Goal: Task Accomplishment & Management: Use online tool/utility

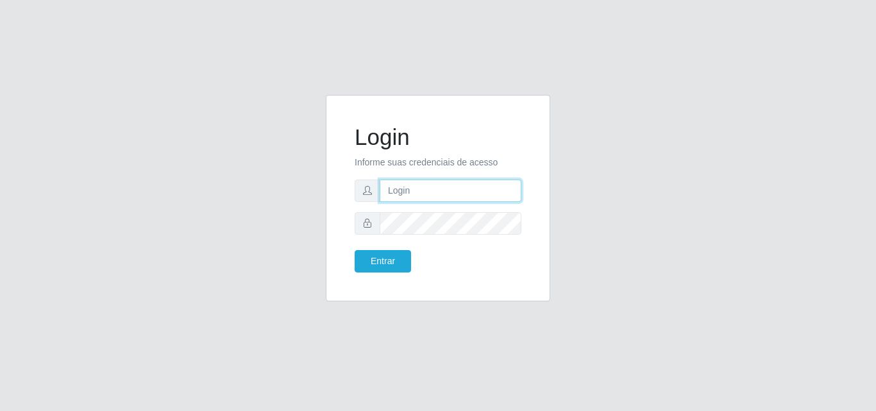
click at [413, 199] on input "text" at bounding box center [450, 190] width 142 height 22
type input "vitoria@saullus"
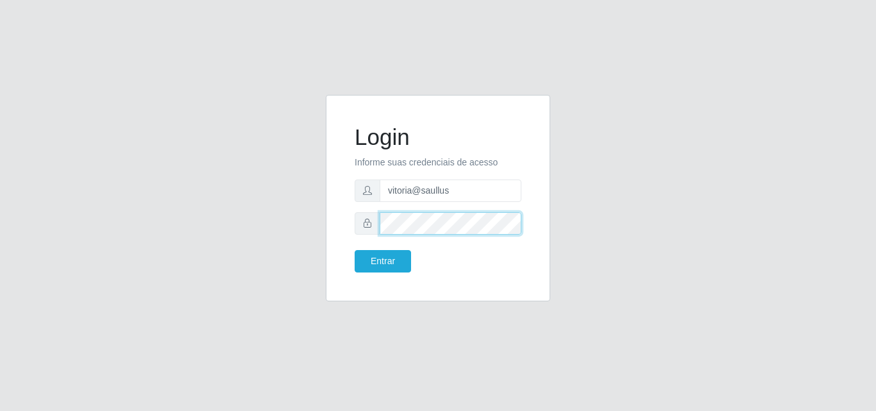
click at [354, 250] on button "Entrar" at bounding box center [382, 261] width 56 height 22
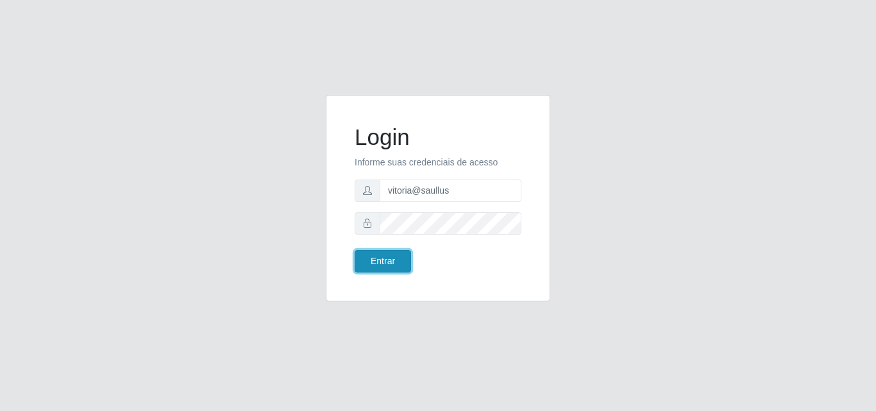
click at [405, 257] on button "Entrar" at bounding box center [382, 261] width 56 height 22
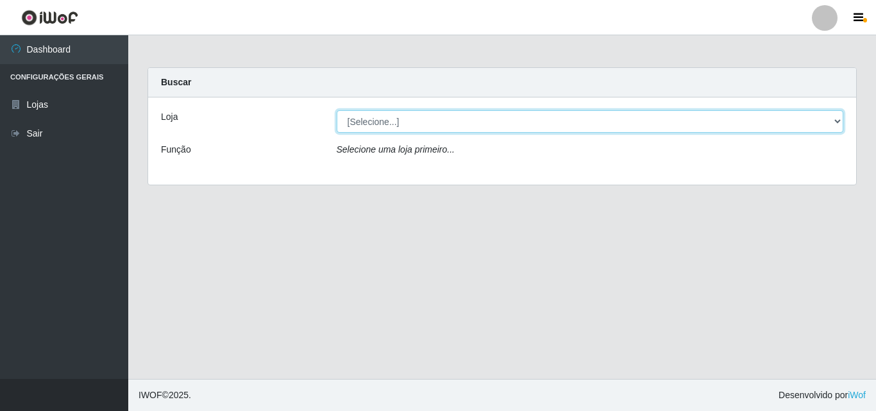
click at [500, 128] on select "[Selecione...] Saullus Supermercados" at bounding box center [590, 121] width 507 height 22
select select "423"
click at [337, 110] on select "[Selecione...] Saullus Supermercados" at bounding box center [590, 121] width 507 height 22
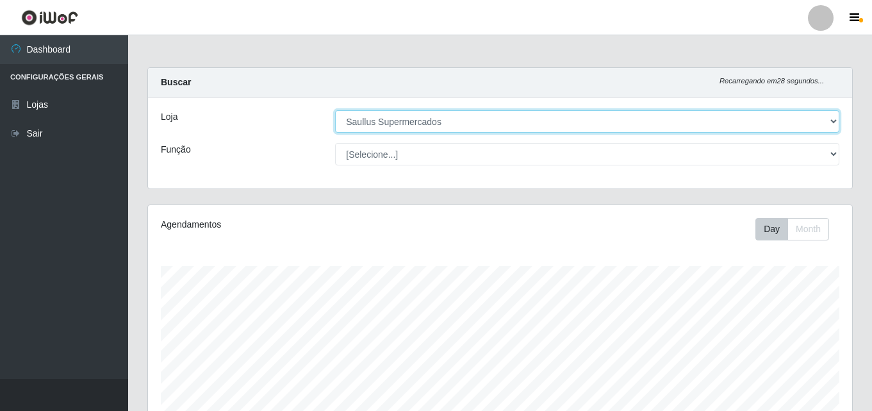
scroll to position [279, 0]
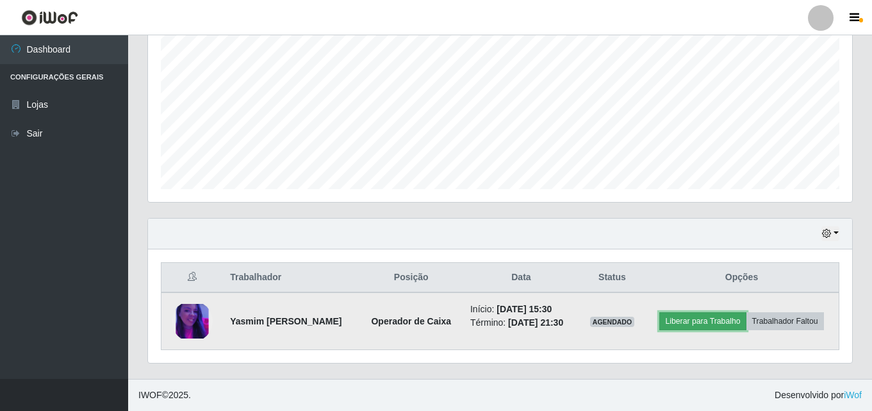
click at [746, 312] on button "Liberar para Trabalho" at bounding box center [703, 321] width 87 height 18
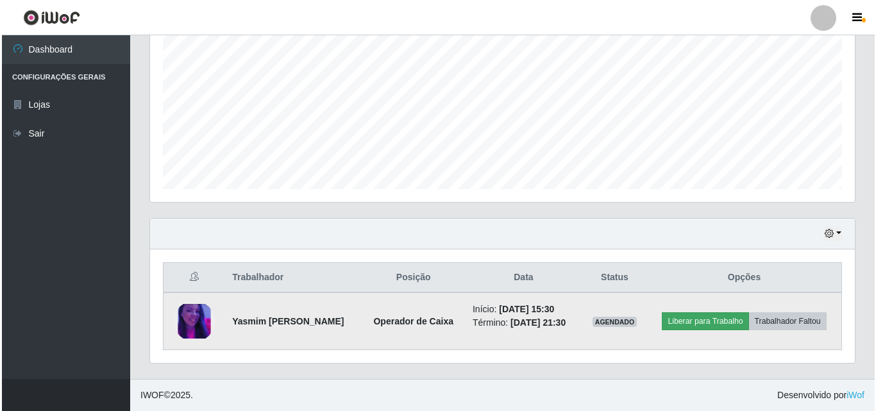
scroll to position [266, 698]
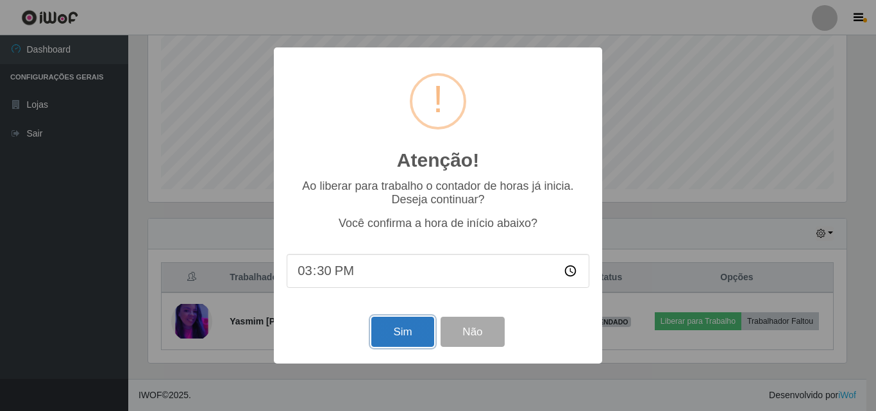
click at [404, 333] on button "Sim" at bounding box center [402, 332] width 62 height 30
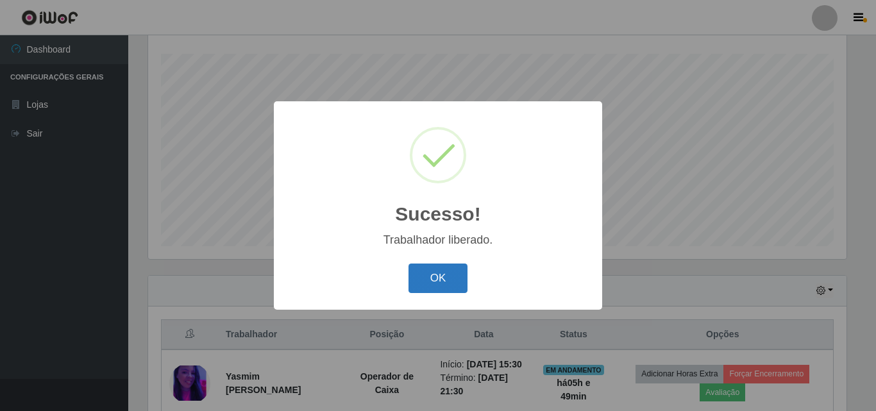
click at [462, 281] on button "OK" at bounding box center [438, 278] width 60 height 30
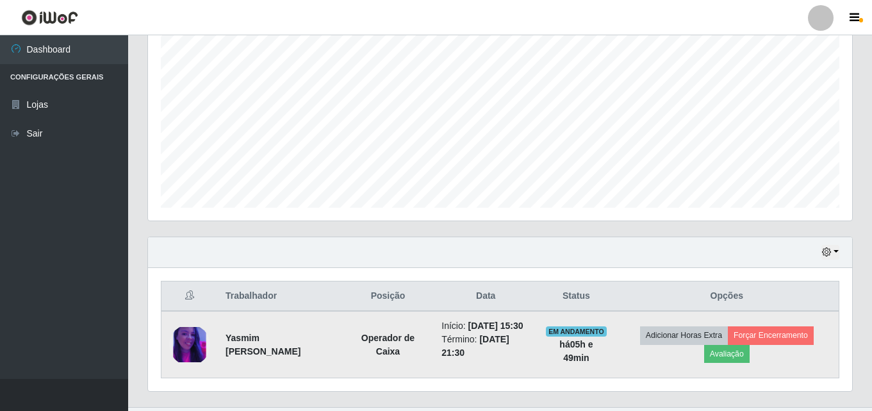
scroll to position [292, 0]
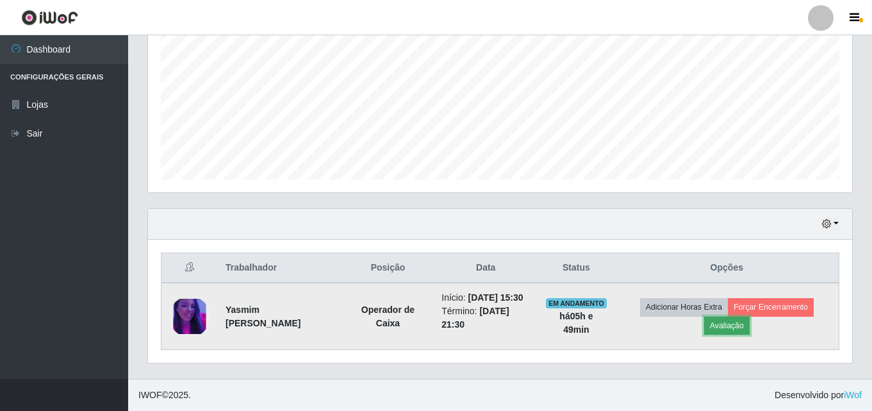
click at [726, 320] on button "Avaliação" at bounding box center [727, 326] width 46 height 18
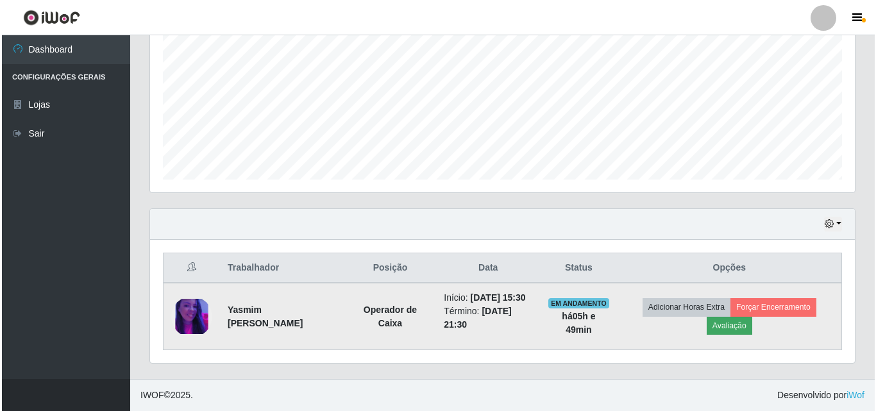
scroll to position [266, 698]
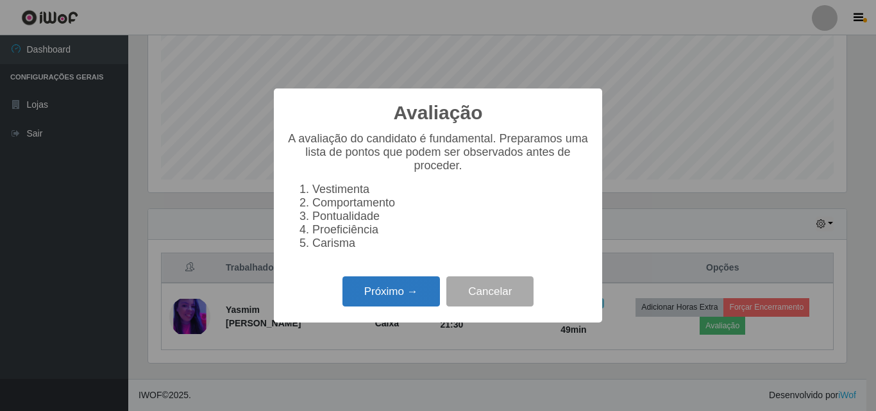
click at [397, 304] on button "Próximo →" at bounding box center [390, 291] width 97 height 30
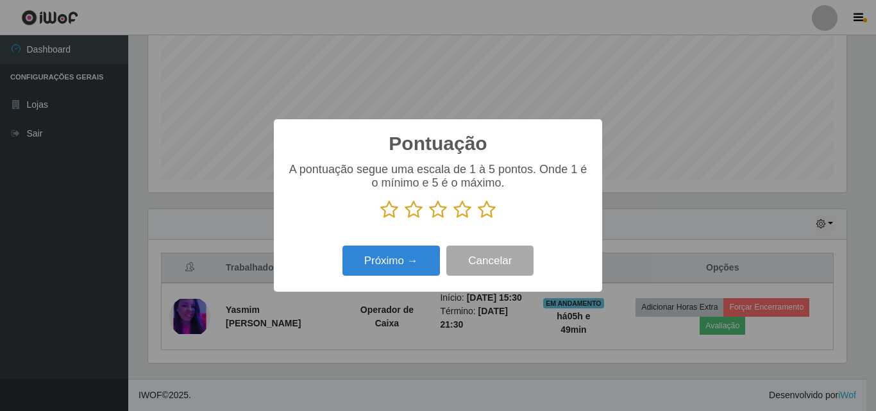
scroll to position [640744, 640312]
click at [447, 215] on p at bounding box center [438, 209] width 303 height 19
click at [438, 217] on icon at bounding box center [438, 209] width 18 height 19
click at [429, 219] on input "radio" at bounding box center [429, 219] width 0 height 0
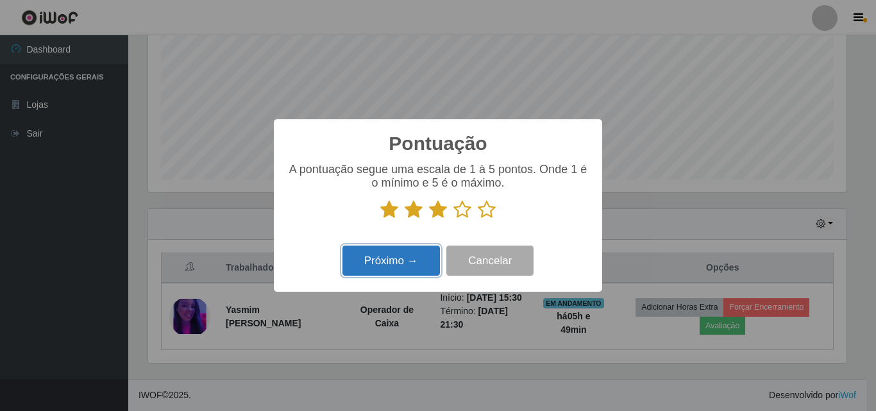
click at [416, 254] on button "Próximo →" at bounding box center [390, 261] width 97 height 30
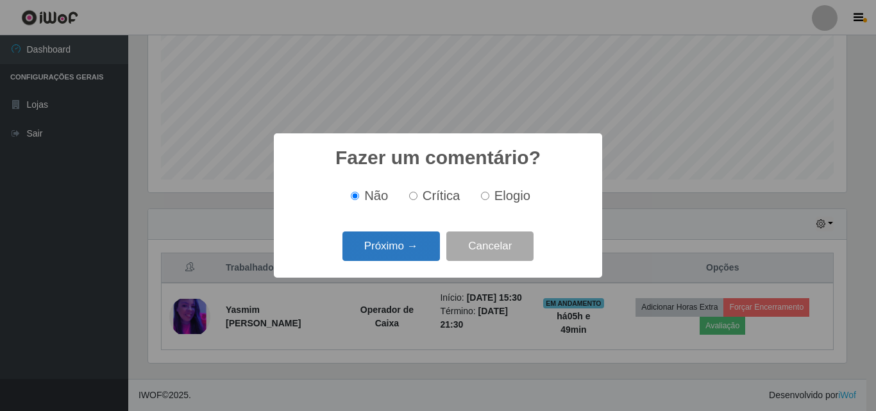
click at [394, 252] on button "Próximo →" at bounding box center [390, 246] width 97 height 30
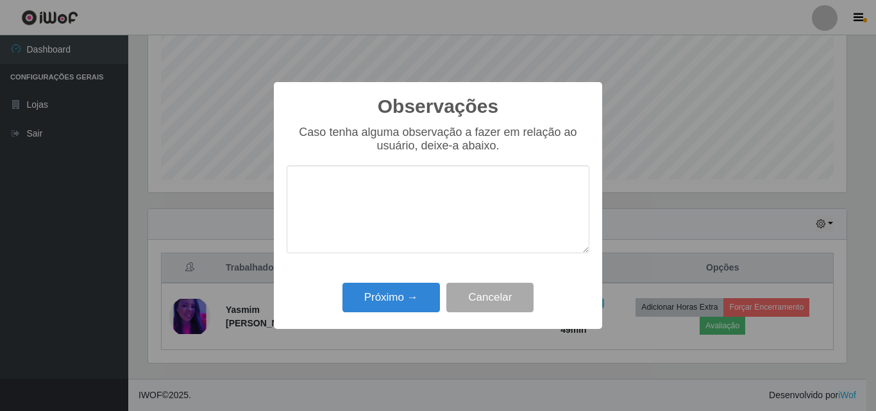
click at [396, 281] on div "Próximo → Cancelar" at bounding box center [438, 297] width 303 height 37
click at [397, 287] on button "Próximo →" at bounding box center [390, 298] width 97 height 30
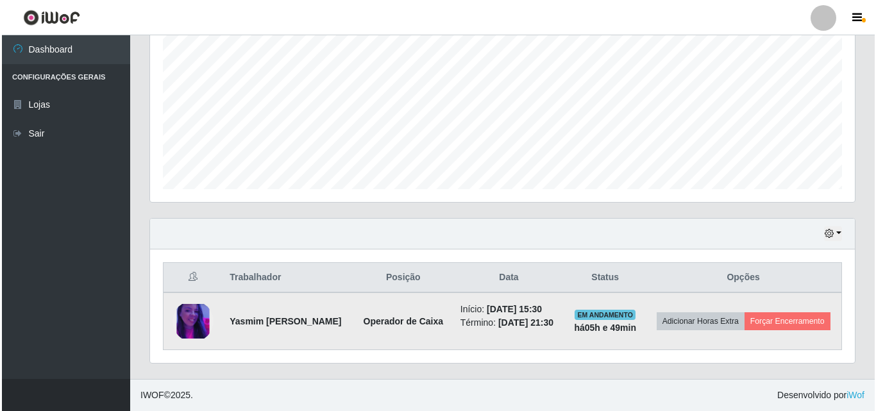
scroll to position [279, 0]
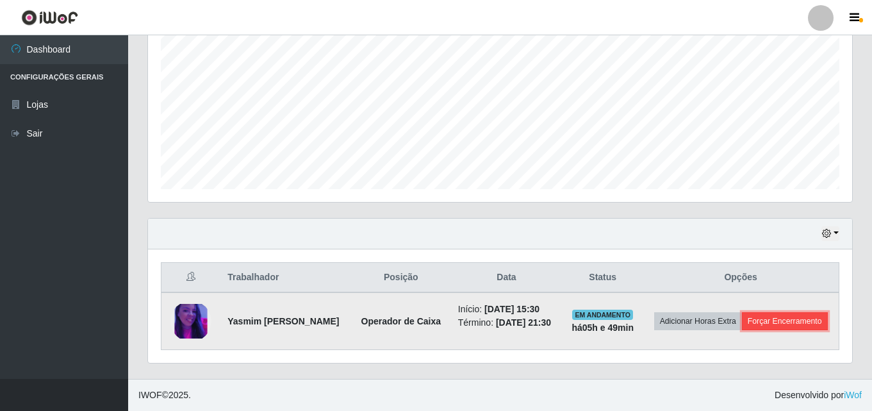
click at [776, 329] on button "Forçar Encerramento" at bounding box center [785, 321] width 86 height 18
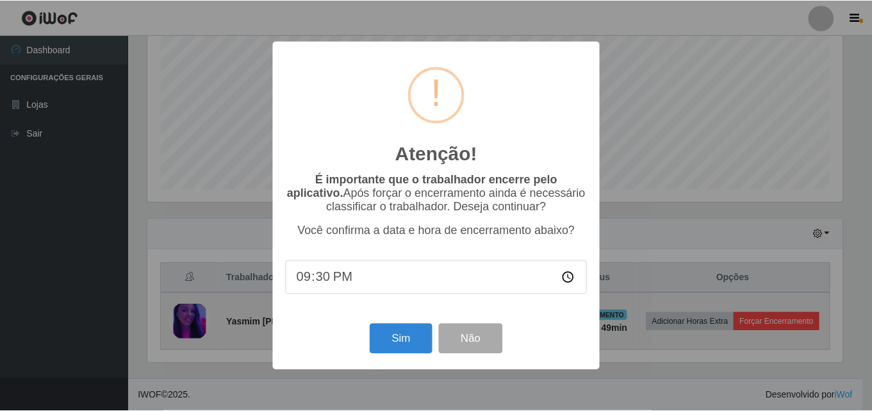
scroll to position [266, 698]
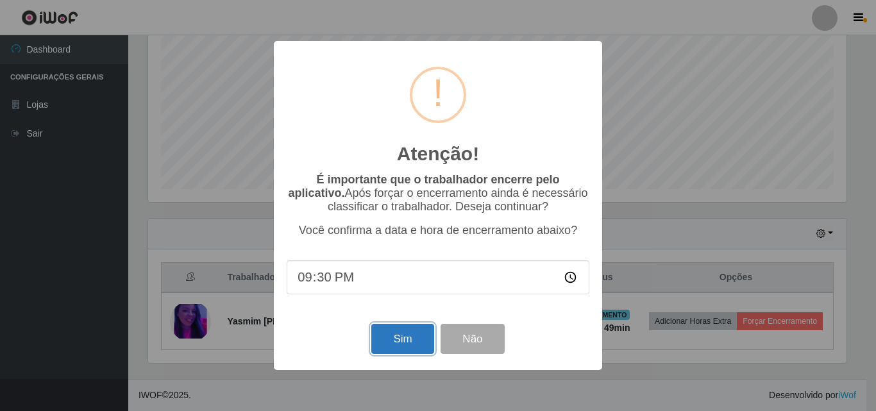
click at [411, 338] on button "Sim" at bounding box center [402, 339] width 62 height 30
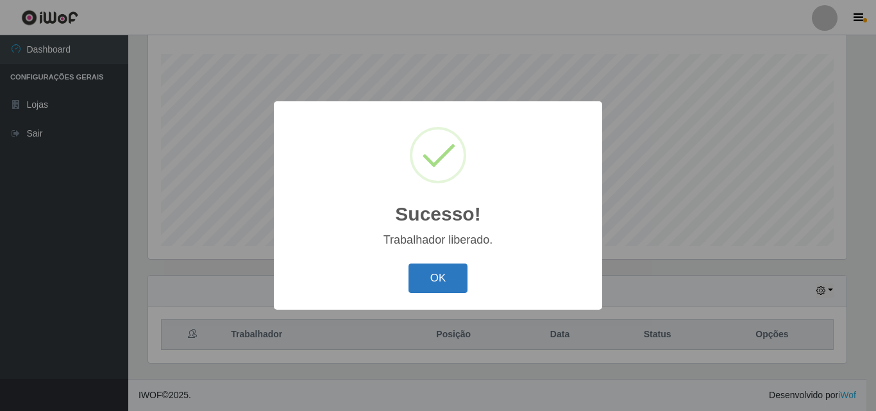
click at [433, 286] on button "OK" at bounding box center [438, 278] width 60 height 30
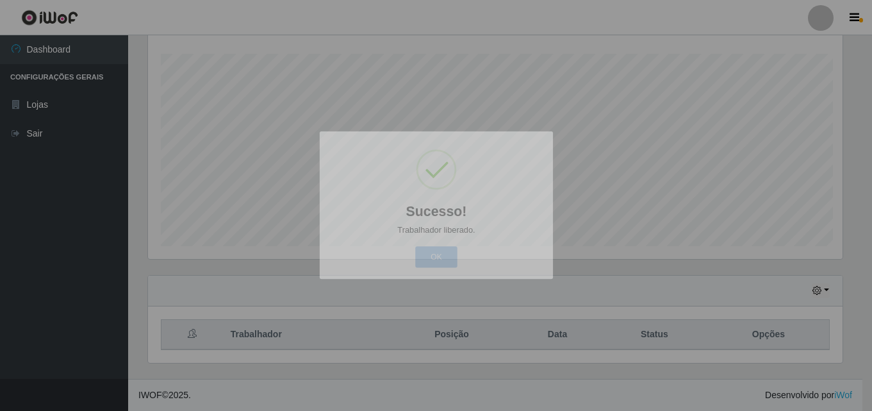
scroll to position [266, 704]
